Goal: Find contact information: Find contact information

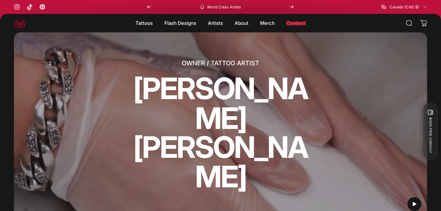
click at [100, 149] on div "OWNER / TATTOO ARTIST [PERSON_NAME]" at bounding box center [220, 124] width 413 height 185
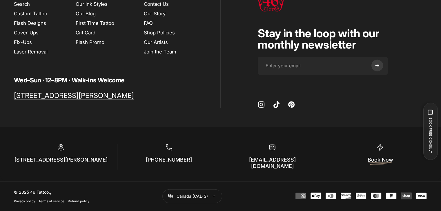
scroll to position [3539, 0]
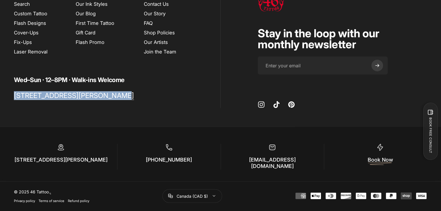
drag, startPoint x: 123, startPoint y: 136, endPoint x: 13, endPoint y: 136, distance: 109.5
click at [13, 108] on div "Explore Search Custom Tattoo Flash Designs Cover-Ups Fix-Ups Laser Removal Info…" at bounding box center [220, 47] width 441 height 121
drag, startPoint x: 13, startPoint y: 136, endPoint x: 9, endPoint y: 136, distance: 4.1
click at [9, 108] on div "Explore Search Custom Tattoo Flash Designs Cover-Ups Fix-Ups Laser Removal Info…" at bounding box center [220, 47] width 441 height 121
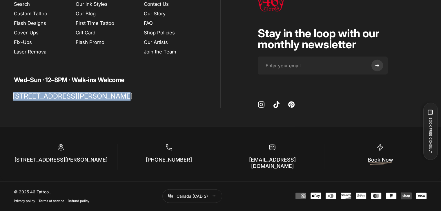
copy span "[STREET_ADDRESS][PERSON_NAME]"
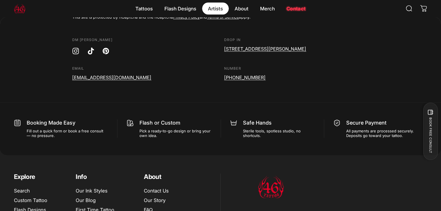
scroll to position [3336, 0]
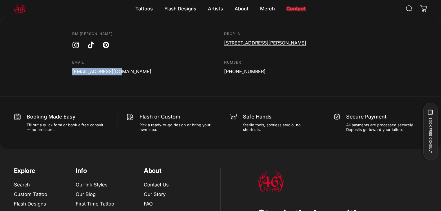
drag, startPoint x: 123, startPoint y: 136, endPoint x: 71, endPoint y: 134, distance: 51.9
copy link "[EMAIL_ADDRESS][DOMAIN_NAME]"
drag, startPoint x: 105, startPoint y: 131, endPoint x: 110, endPoint y: 145, distance: 14.7
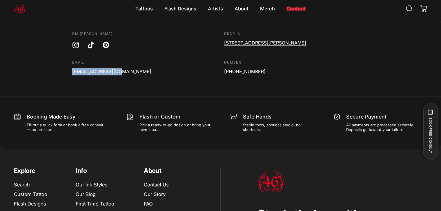
drag, startPoint x: 118, startPoint y: 135, endPoint x: 67, endPoint y: 135, distance: 51.0
copy link "[EMAIL_ADDRESS][DOMAIN_NAME]"
